Goal: Register for event/course

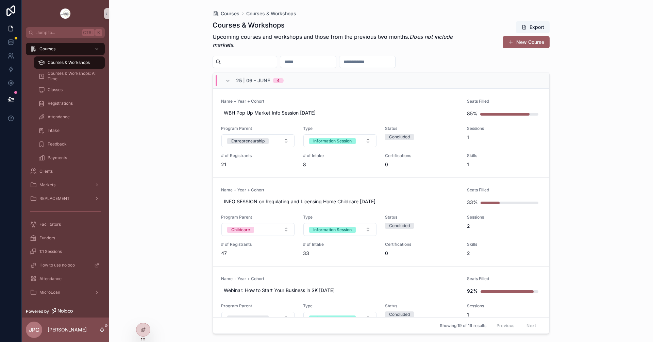
click at [224, 79] on div "25 | 06 – [DATE]" at bounding box center [254, 80] width 75 height 11
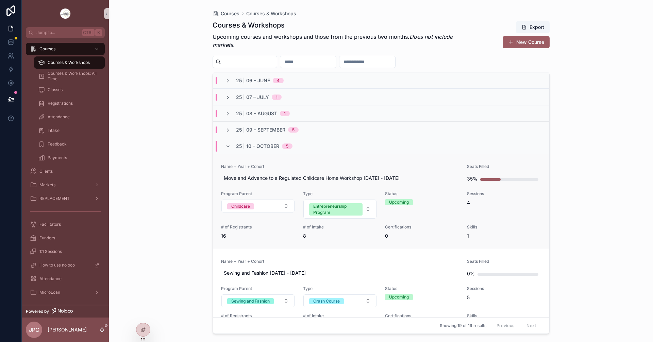
click at [273, 159] on link "Name + Year + Cohort Move and Advance to a Regulated Childcare Home Workshop [D…" at bounding box center [381, 201] width 336 height 95
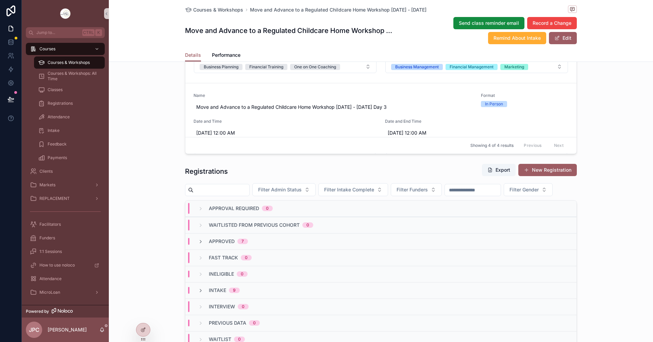
scroll to position [510, 0]
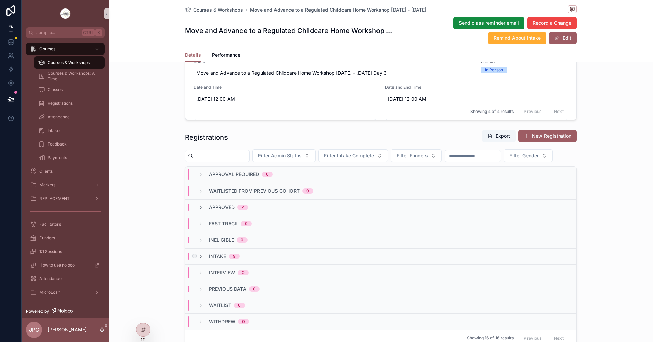
click at [202, 260] on div "Intake 9" at bounding box center [219, 256] width 42 height 7
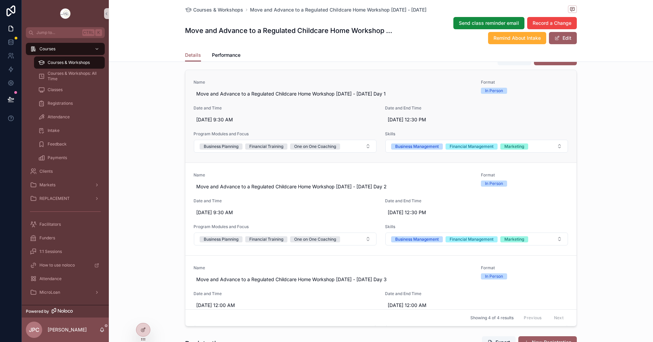
scroll to position [238, 0]
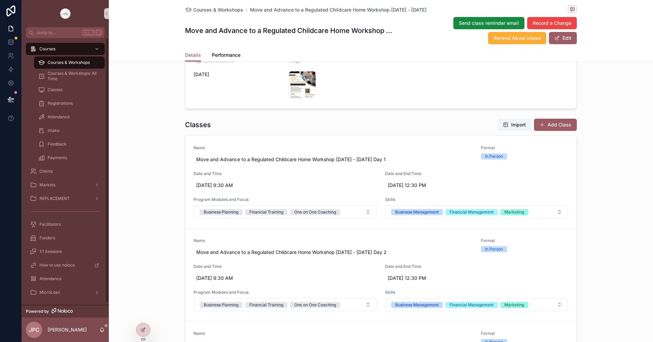
click at [82, 63] on span "Courses & Workshops" at bounding box center [69, 62] width 42 height 5
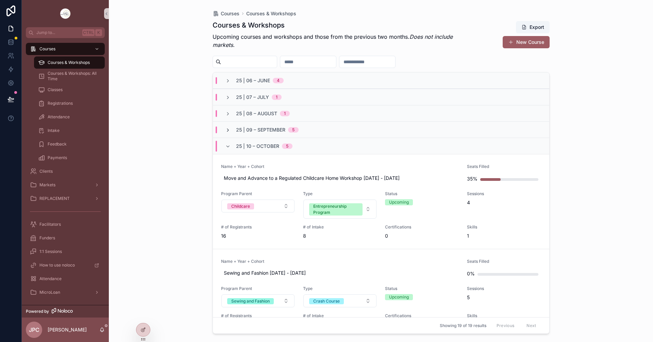
click at [230, 131] on icon "scrollable content" at bounding box center [227, 130] width 5 height 5
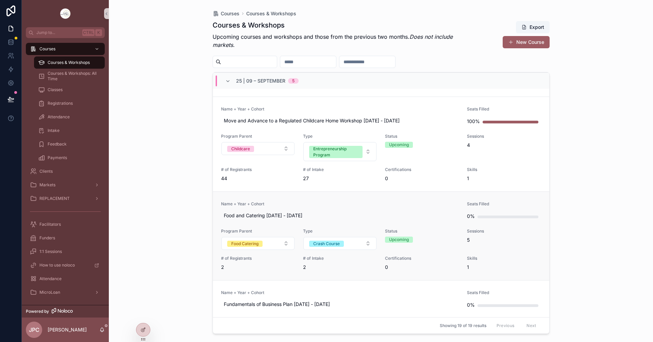
scroll to position [204, 0]
